Goal: Task Accomplishment & Management: Use online tool/utility

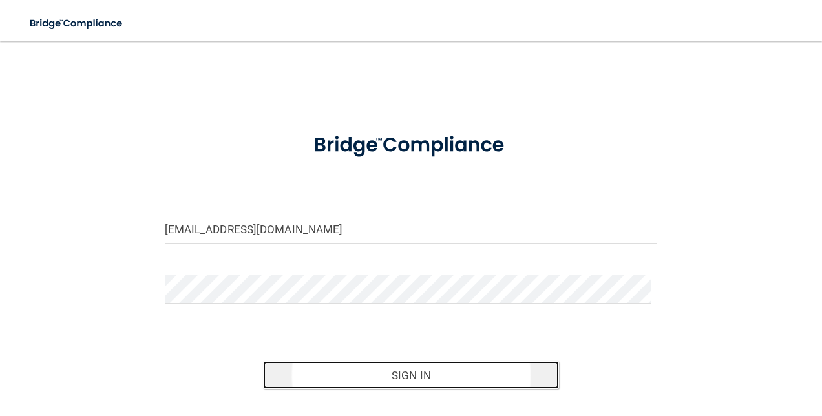
click at [349, 383] on button "Sign In" at bounding box center [411, 375] width 296 height 28
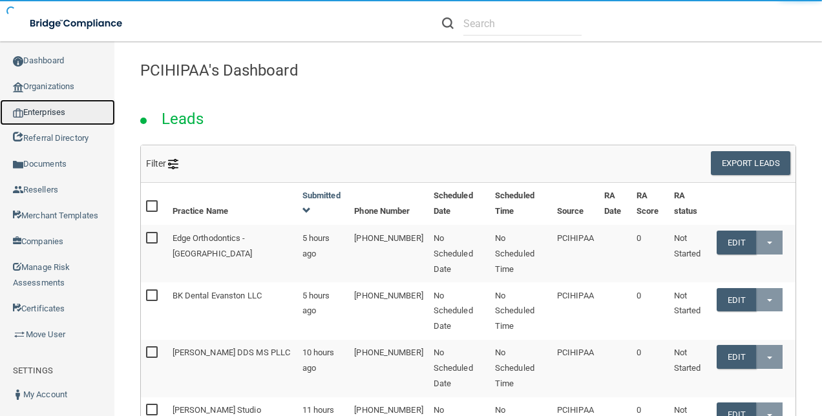
click at [45, 110] on link "Enterprises" at bounding box center [57, 113] width 115 height 26
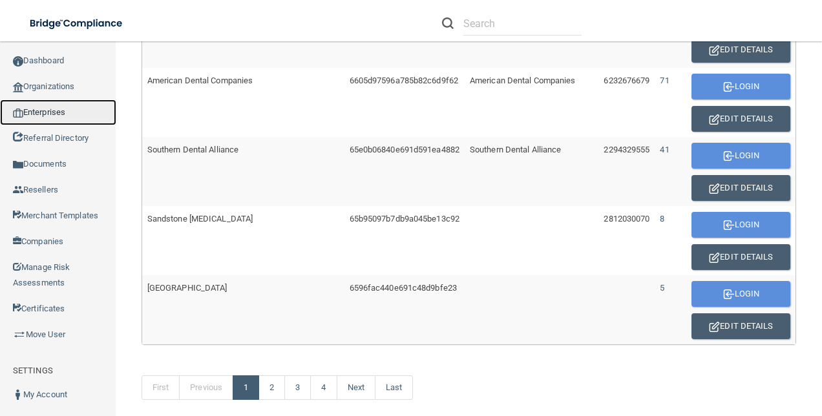
scroll to position [885, 0]
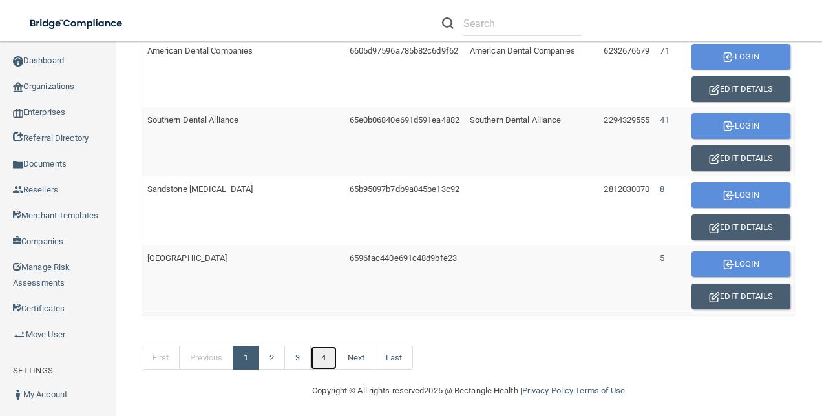
click at [332, 349] on link "4" at bounding box center [323, 358] width 26 height 25
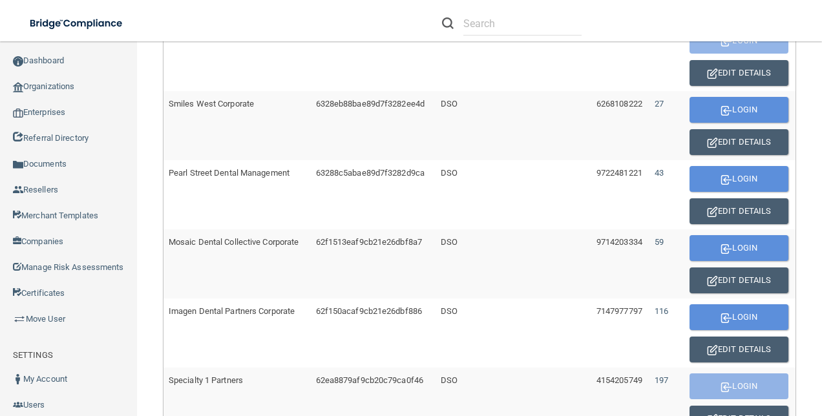
scroll to position [415, 0]
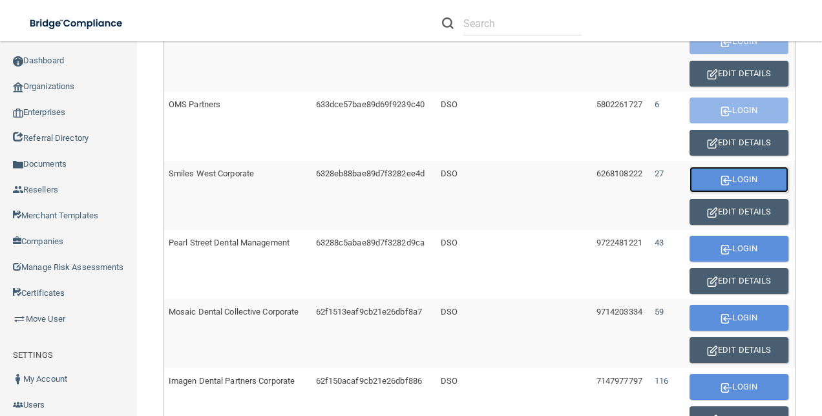
click at [726, 173] on button "Login" at bounding box center [738, 180] width 99 height 26
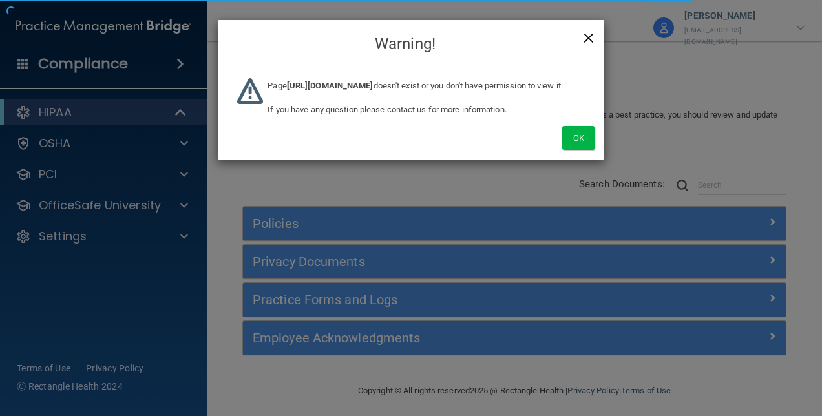
click at [583, 36] on span "×" at bounding box center [589, 36] width 12 height 26
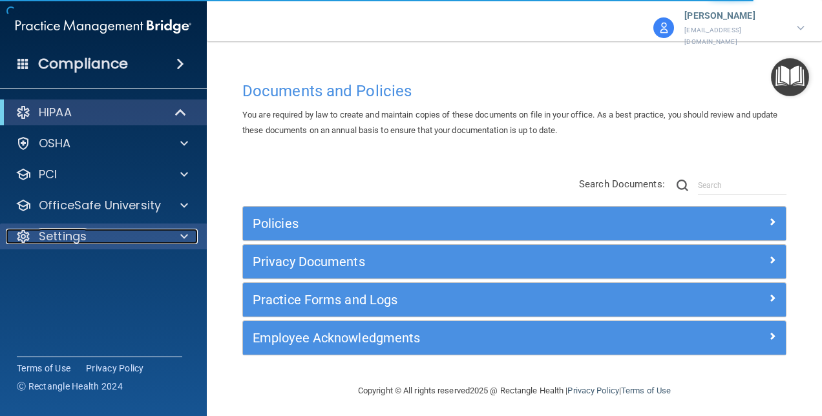
click at [124, 237] on div "Settings" at bounding box center [86, 237] width 160 height 16
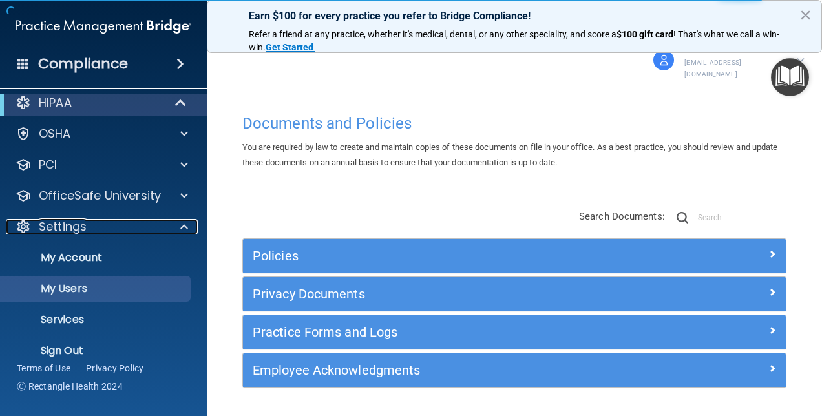
scroll to position [27, 0]
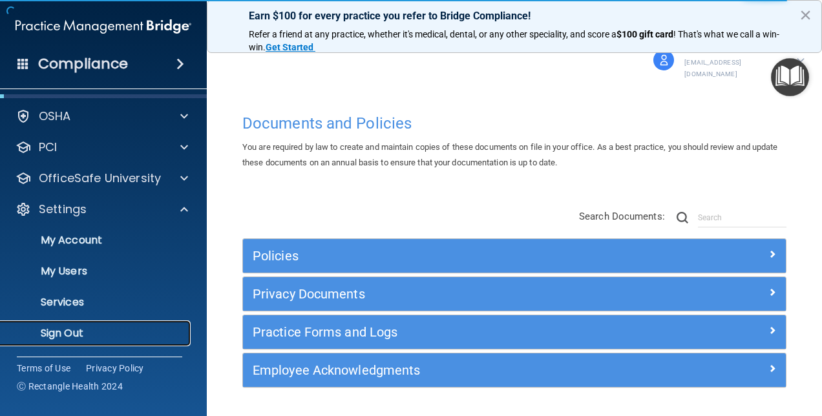
click at [68, 339] on p "Sign Out" at bounding box center [96, 333] width 176 height 13
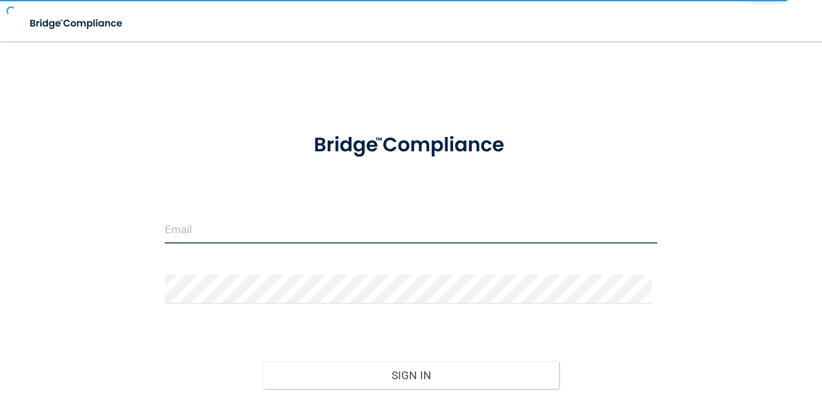
type input "[EMAIL_ADDRESS][DOMAIN_NAME]"
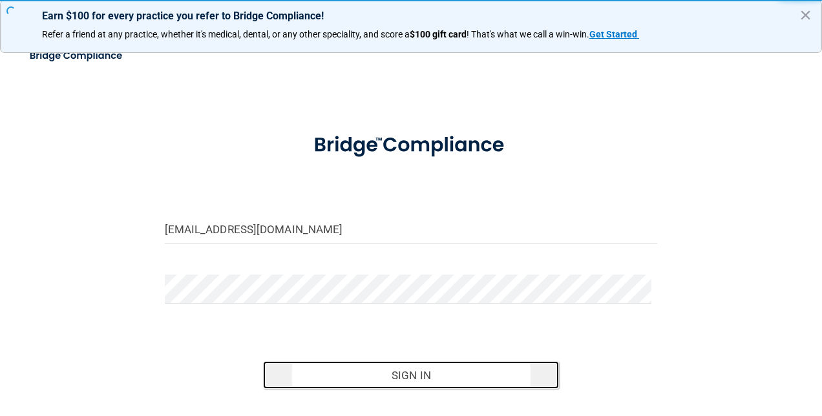
click at [366, 375] on button "Sign In" at bounding box center [411, 375] width 296 height 28
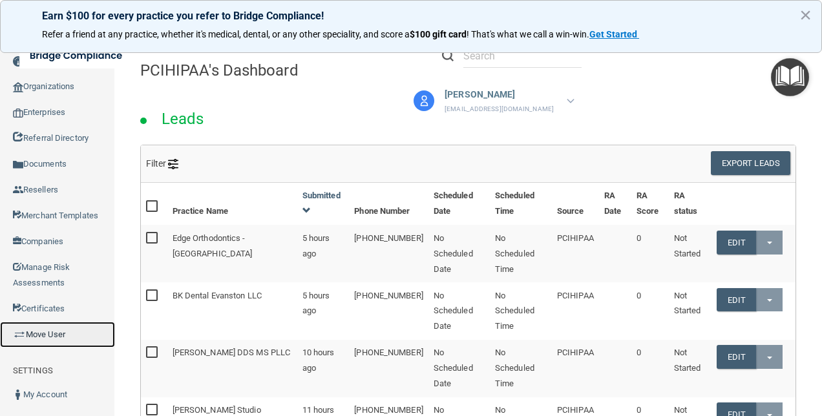
click at [56, 335] on link "Move User" at bounding box center [57, 335] width 115 height 26
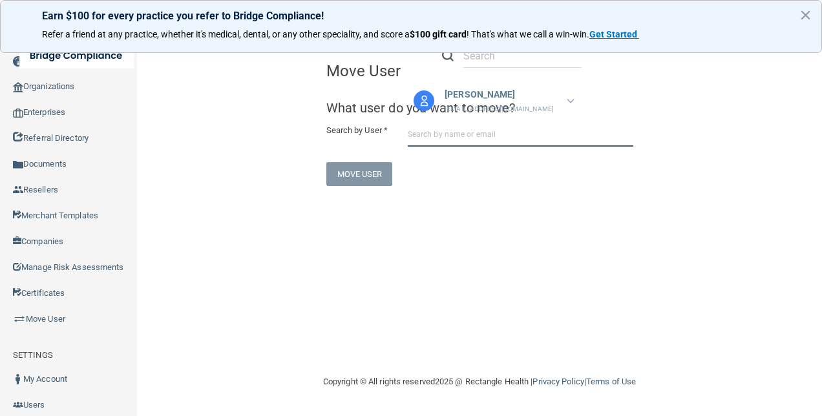
click at [456, 136] on input "text" at bounding box center [521, 135] width 226 height 24
paste input "kaligrillz@yahoo.com"
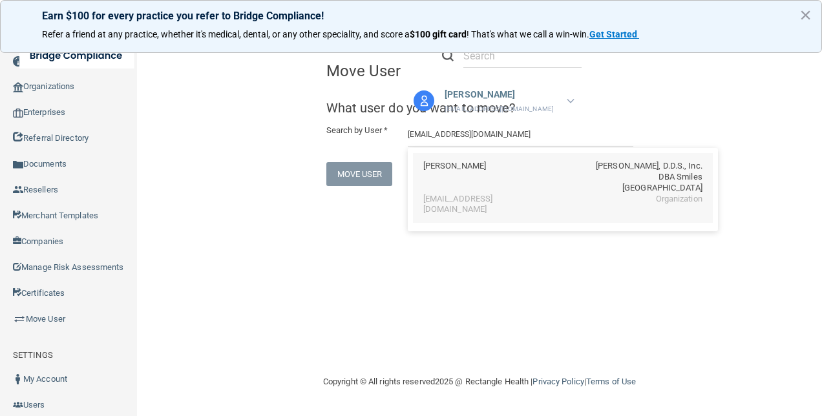
click at [468, 180] on div "Tawny Bradley" at bounding box center [454, 177] width 63 height 33
type input "Tawny Bradley"
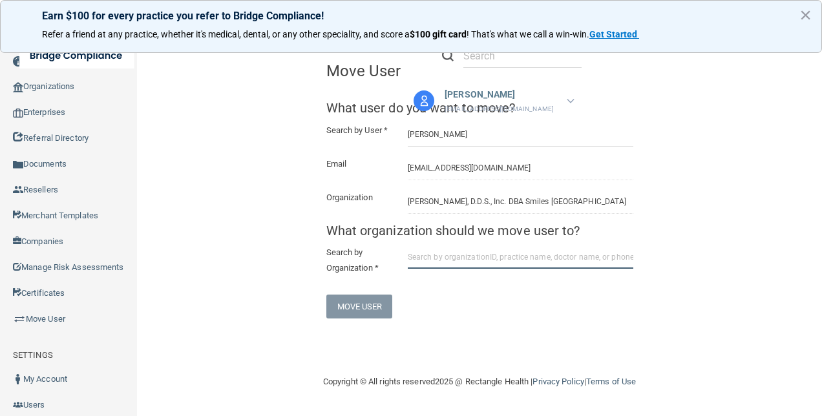
click at [445, 268] on input "text" at bounding box center [521, 257] width 226 height 24
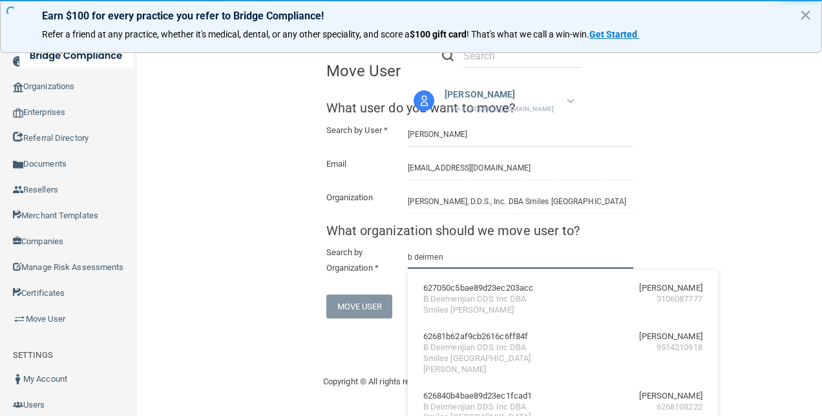
click at [483, 266] on input "b deirmen" at bounding box center [521, 257] width 226 height 24
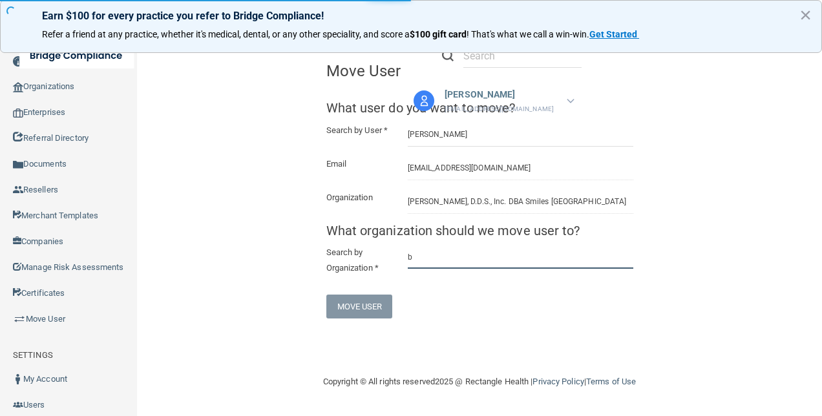
type input "b"
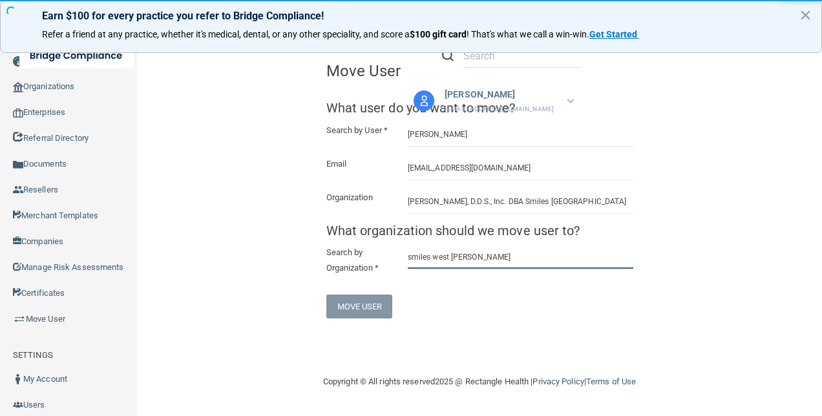
type input "smiles west compton"
click at [522, 253] on span "What organization should we move user to? Search by Organization * smiles west …" at bounding box center [479, 252] width 307 height 56
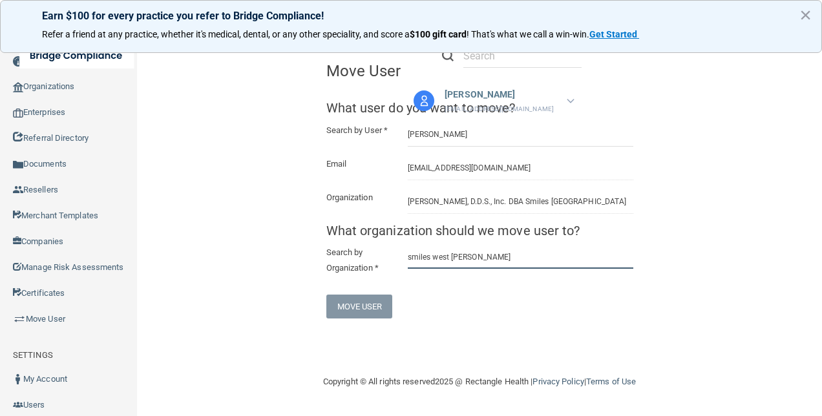
click at [511, 269] on input "smiles west compton" at bounding box center [521, 257] width 226 height 24
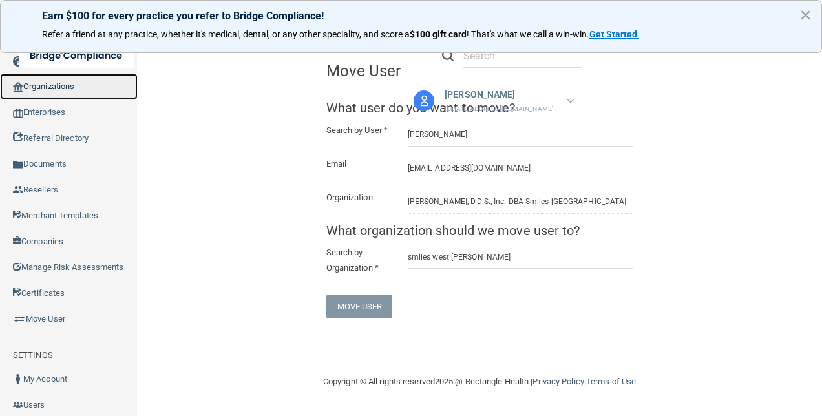
click at [68, 87] on link "Organizations" at bounding box center [69, 87] width 138 height 26
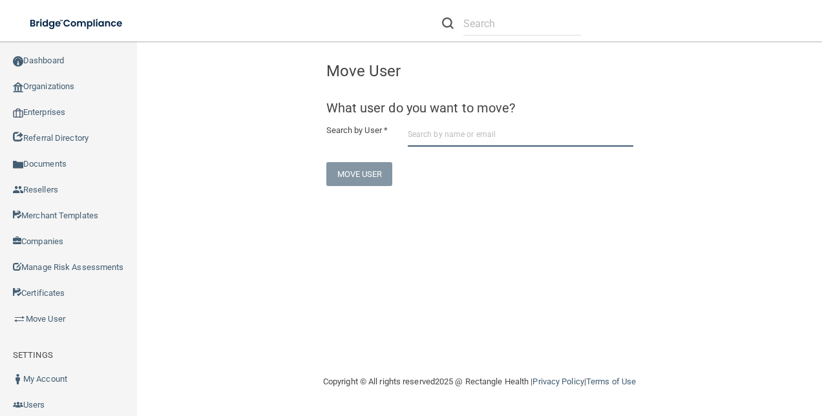
click at [469, 138] on input "text" at bounding box center [521, 135] width 226 height 24
paste input "[EMAIL_ADDRESS][DOMAIN_NAME]"
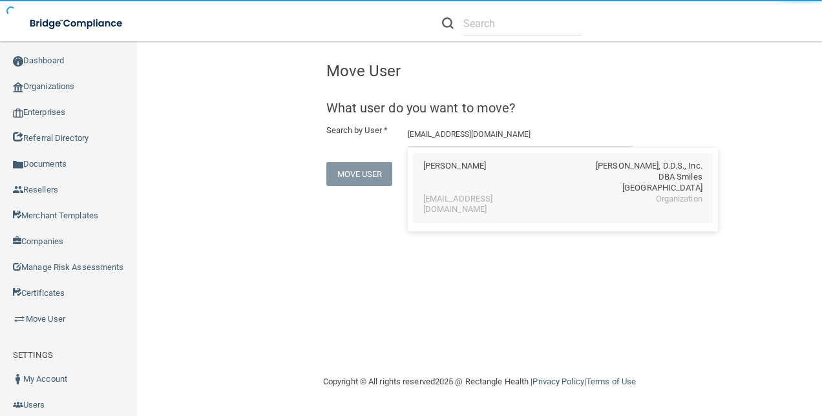
click at [499, 192] on div "[PERSON_NAME] [PERSON_NAME], D.D.S., Inc. DBA Smiles [GEOGRAPHIC_DATA]" at bounding box center [562, 177] width 279 height 33
type input "[PERSON_NAME]"
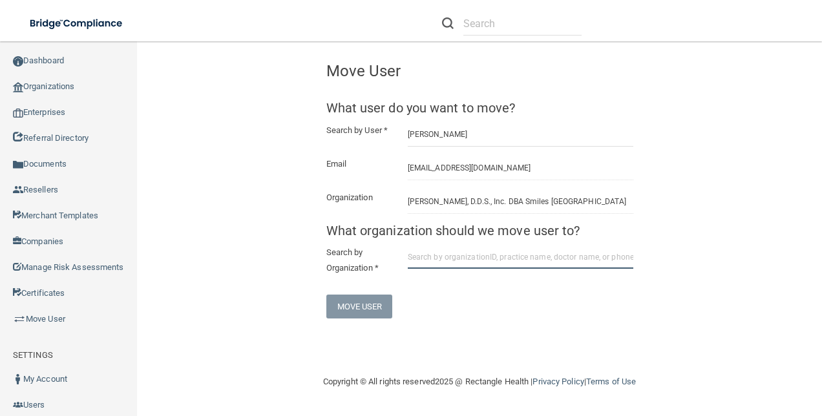
click at [459, 269] on input "text" at bounding box center [521, 257] width 226 height 24
drag, startPoint x: 454, startPoint y: 266, endPoint x: 371, endPoint y: 266, distance: 82.7
click at [371, 266] on div "Search by Organization * smiles west compton" at bounding box center [480, 262] width 326 height 34
type input "compton"
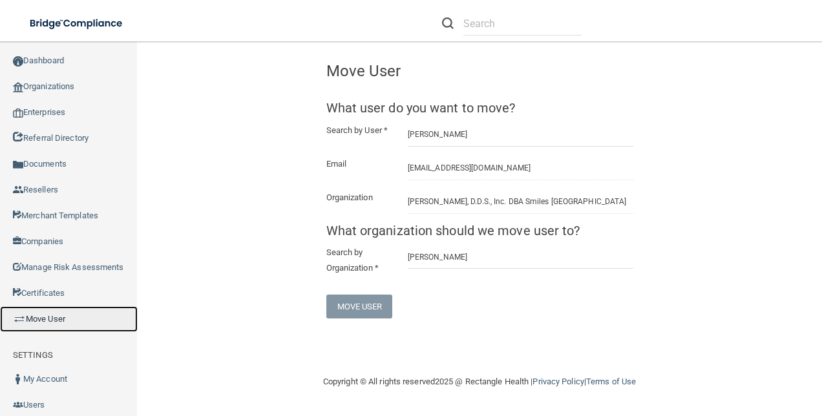
click at [48, 332] on link "Move User" at bounding box center [69, 319] width 138 height 26
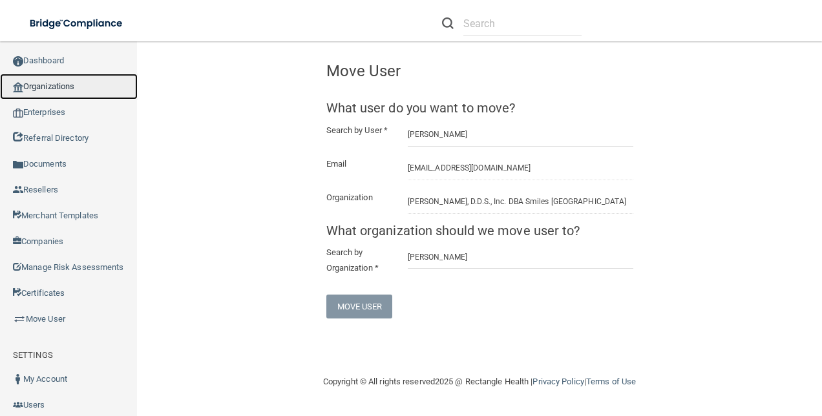
click at [74, 84] on link "Organizations" at bounding box center [69, 87] width 138 height 26
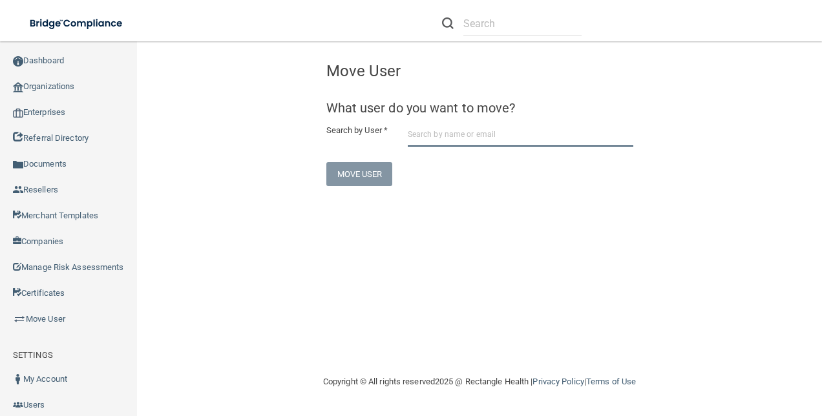
click at [472, 141] on input "text" at bounding box center [521, 135] width 226 height 24
paste input "kaligrillz@yahoo.com"
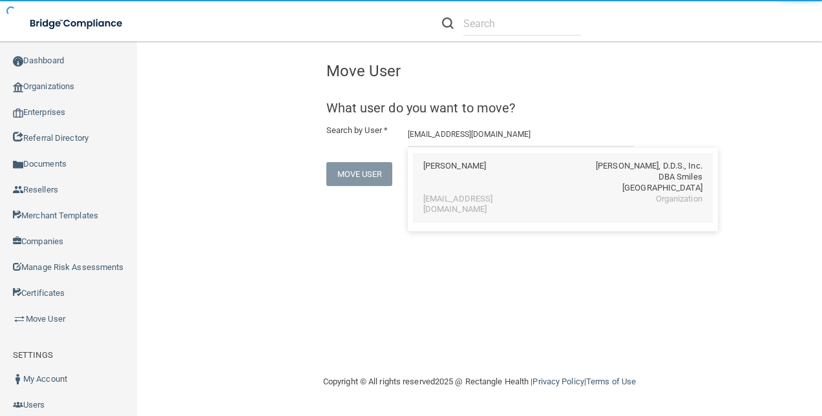
click at [460, 180] on div "Tawny Bradley" at bounding box center [454, 177] width 63 height 33
type input "Tawny Bradley"
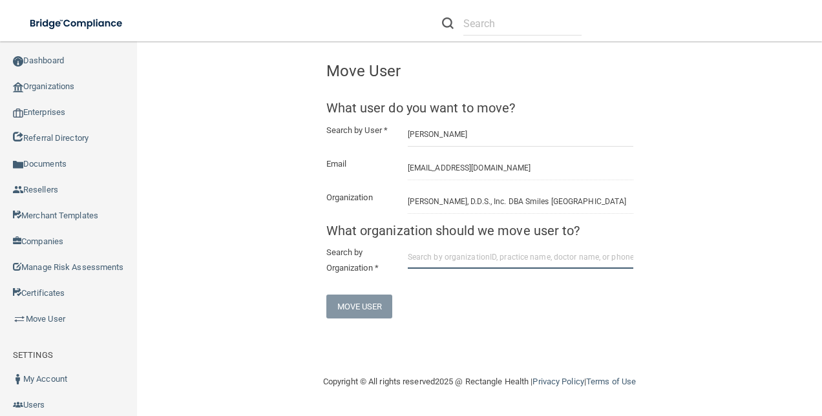
click at [446, 269] on input "text" at bounding box center [521, 257] width 226 height 24
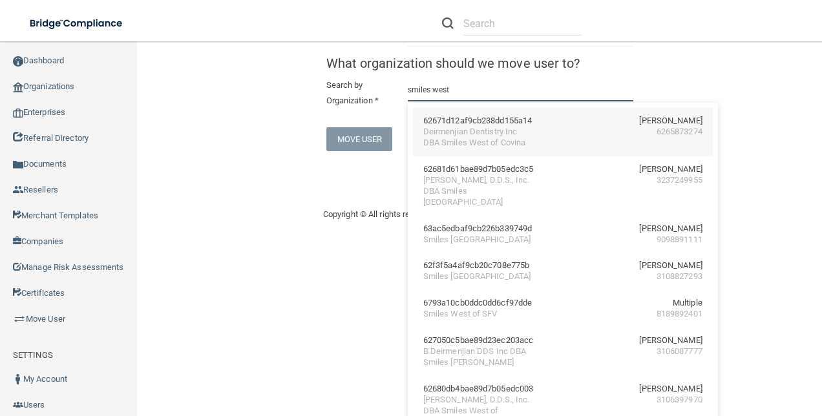
scroll to position [194, 0]
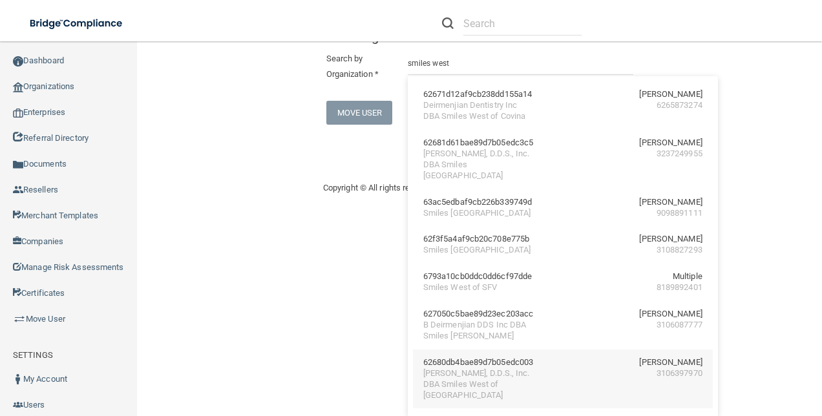
click at [467, 371] on div "B. Deirmenjian, D.D.S., Inc. DBA Smiles West of Compton" at bounding box center [479, 384] width 112 height 33
type input "B. Deirmenjian, D.D.S., Inc. DBA Smiles West of Compton"
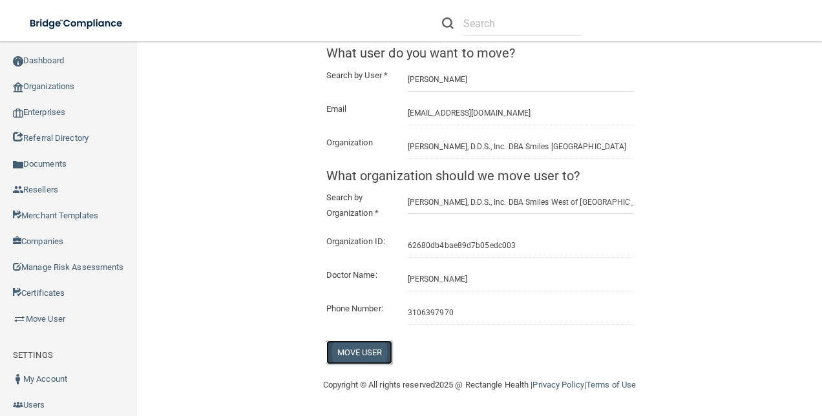
click at [349, 353] on button "Move User" at bounding box center [359, 353] width 67 height 24
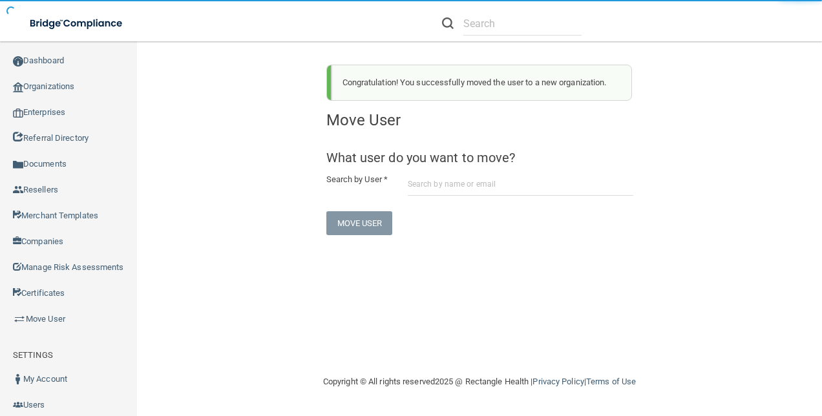
scroll to position [0, 0]
